Goal: Information Seeking & Learning: Learn about a topic

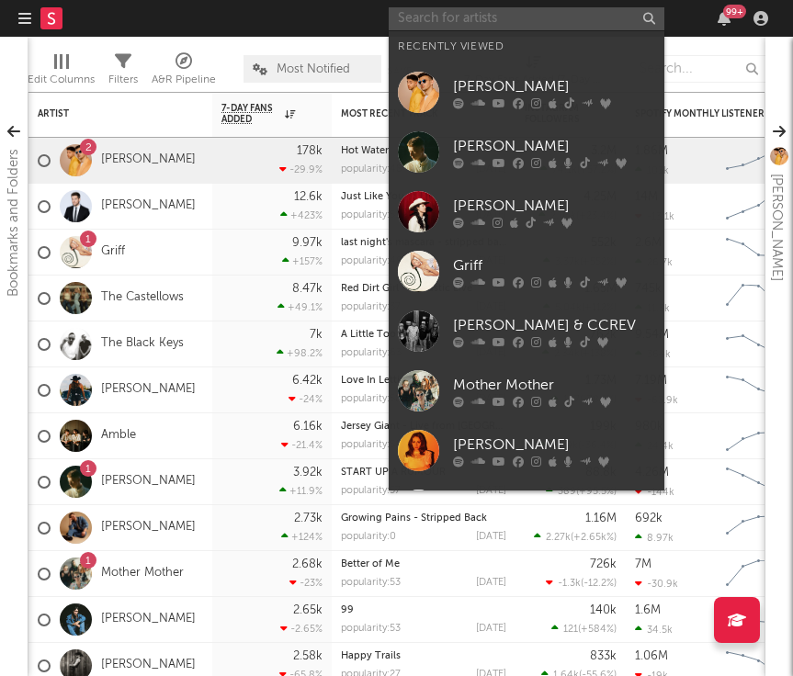
click at [570, 15] on input "text" at bounding box center [527, 18] width 276 height 23
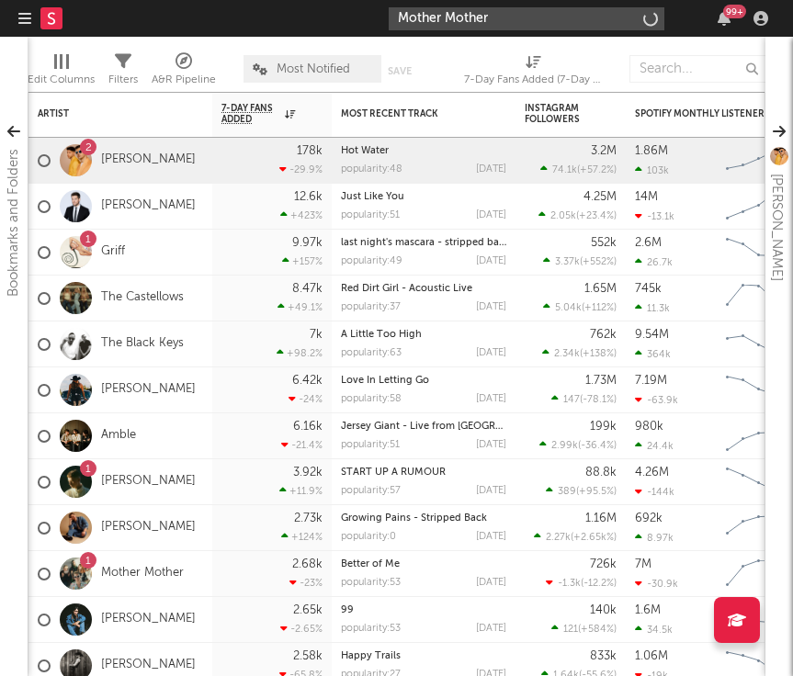
type input "Mother Mother"
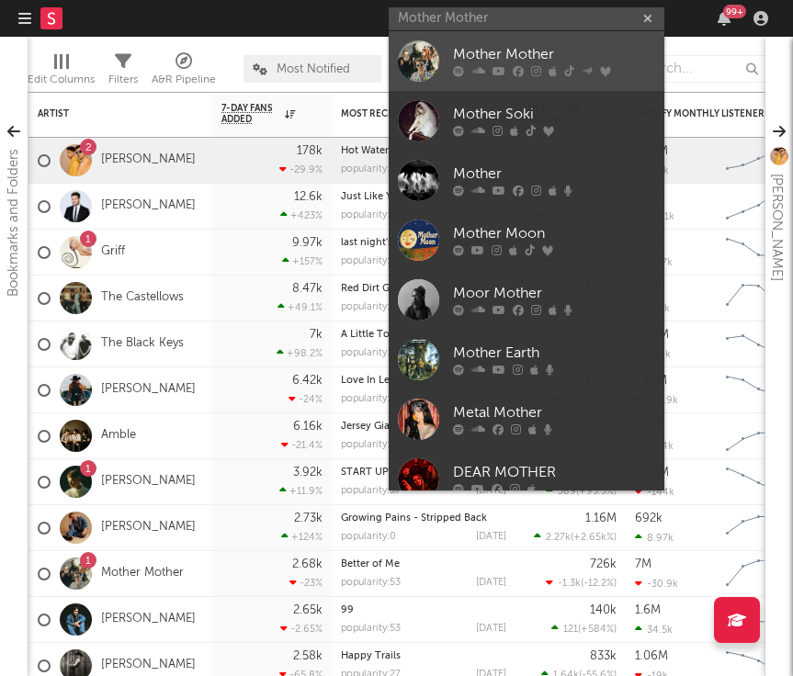
click at [521, 61] on div "Mother Mother" at bounding box center [554, 55] width 202 height 22
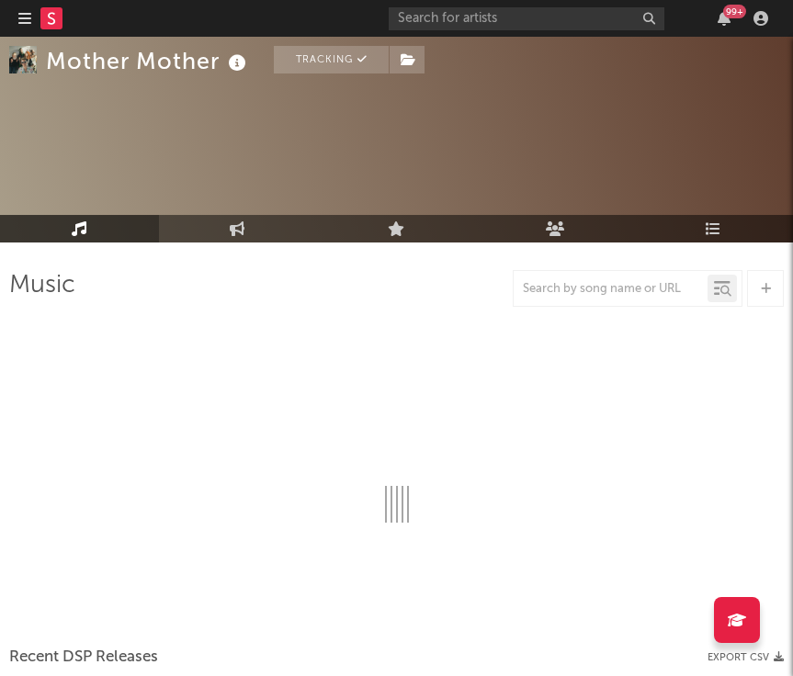
select select "6m"
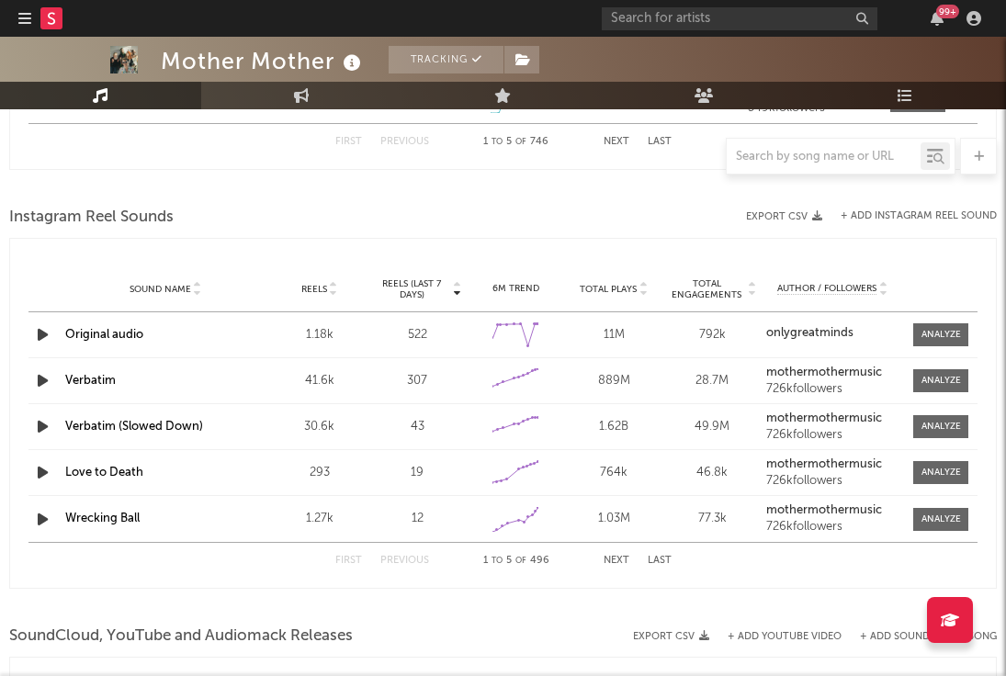
scroll to position [1612, 0]
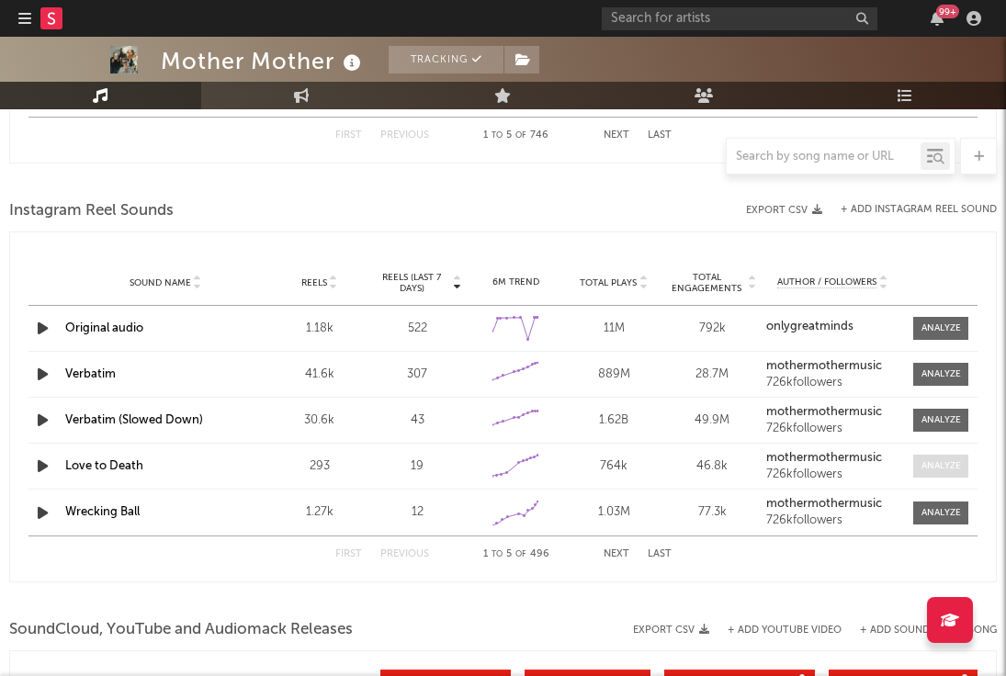
click at [792, 472] on span at bounding box center [940, 466] width 55 height 23
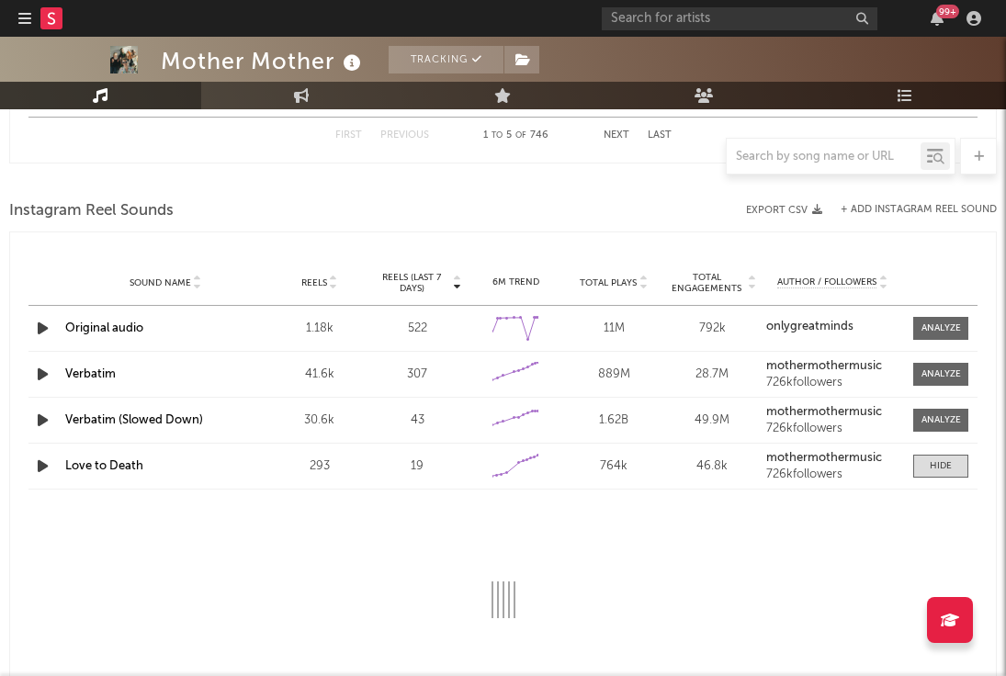
select select "1w"
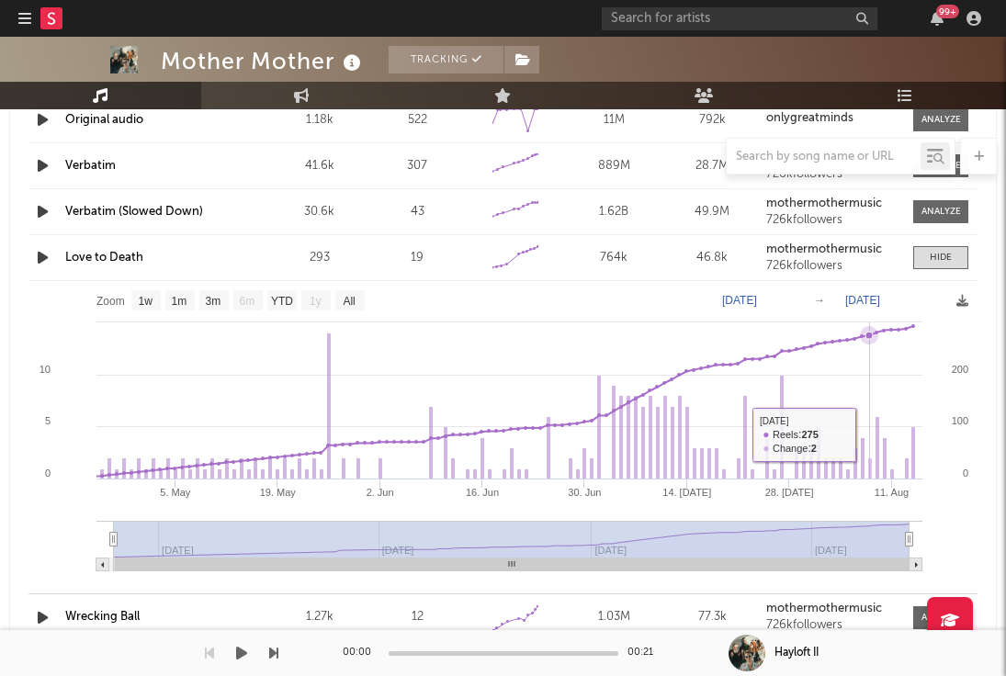
scroll to position [1825, 0]
